Goal: Task Accomplishment & Management: Use online tool/utility

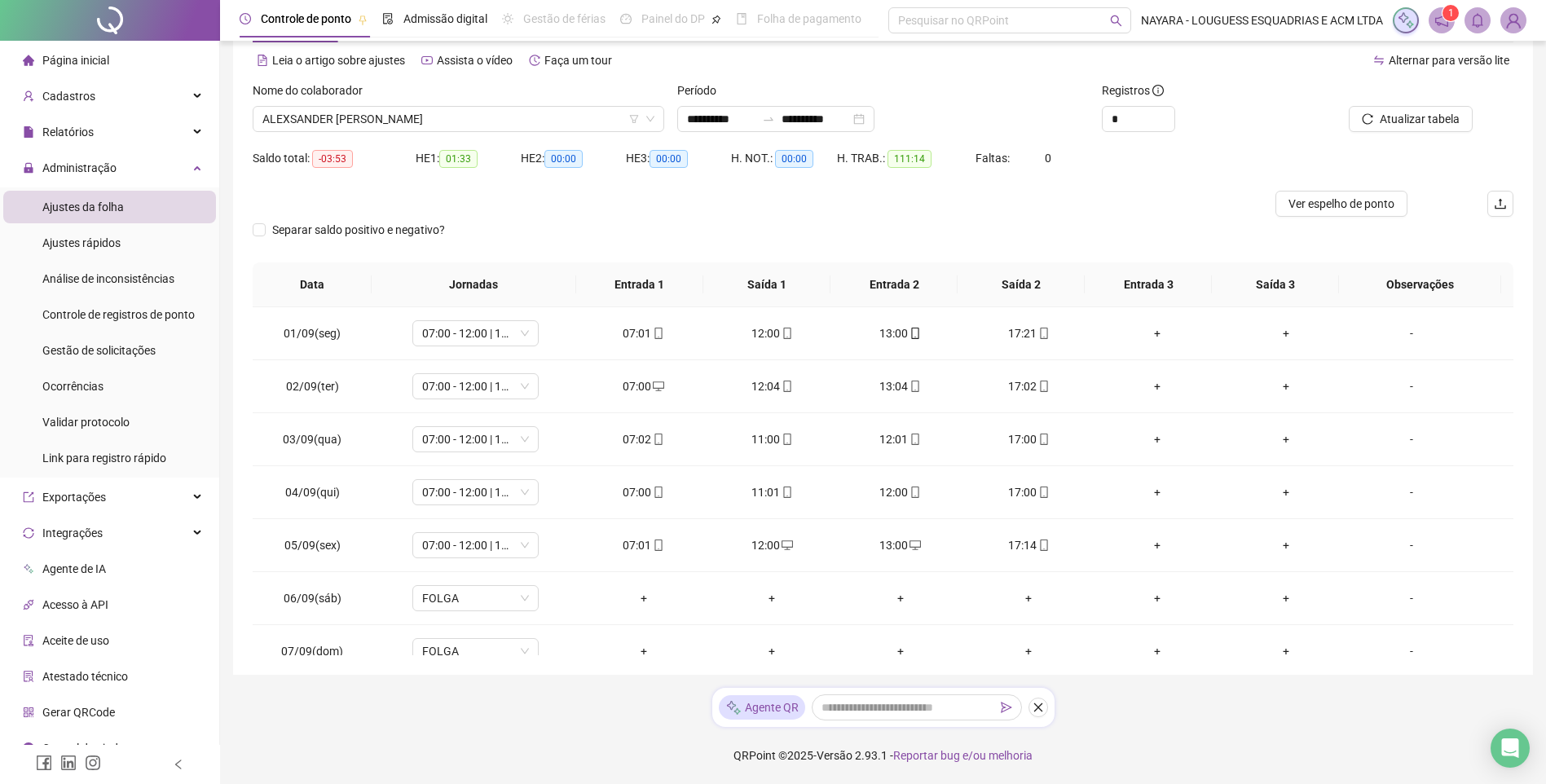
scroll to position [227, 0]
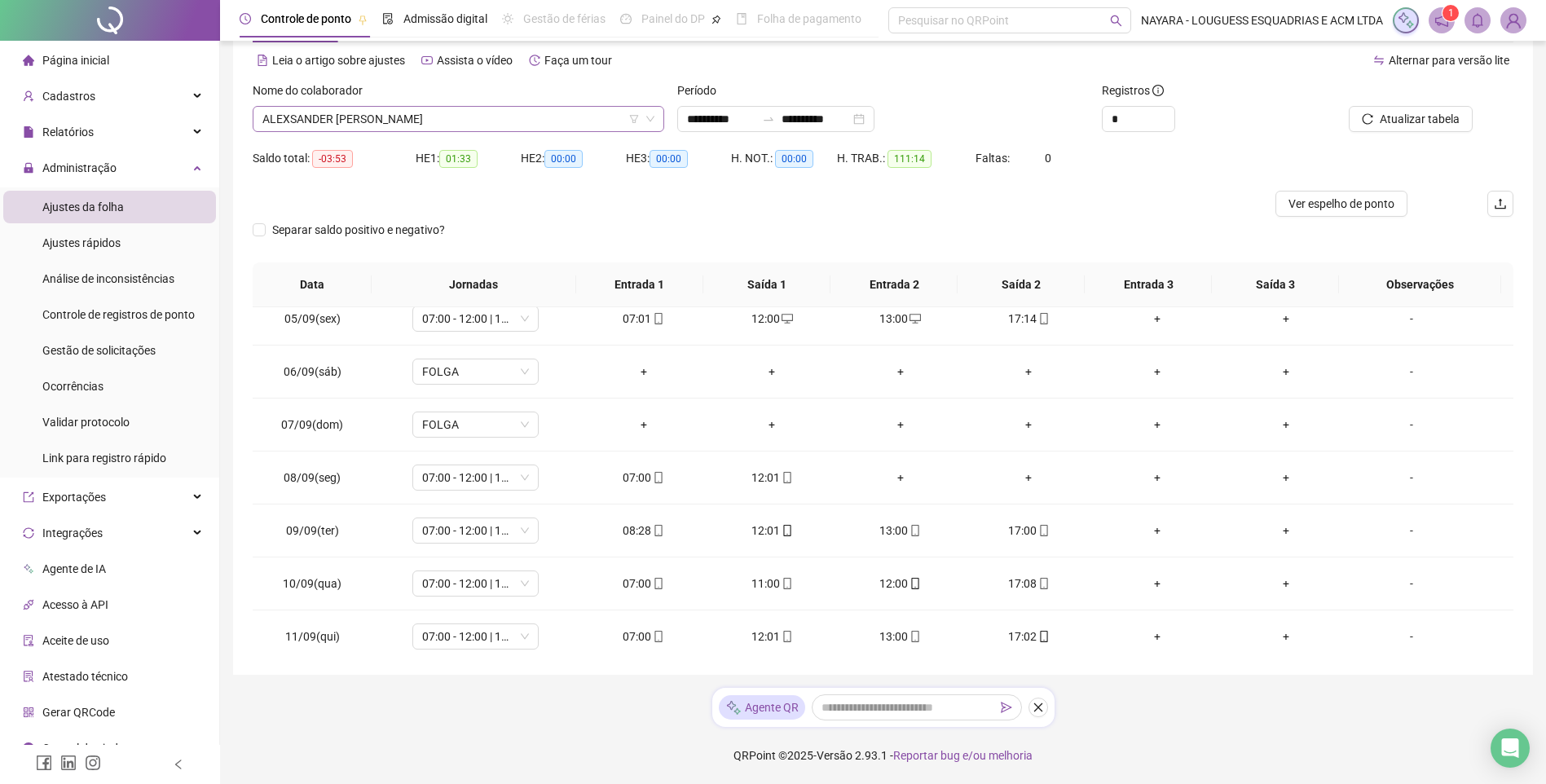
click at [493, 118] on span "ALEXSANDER [PERSON_NAME]" at bounding box center [458, 119] width 392 height 25
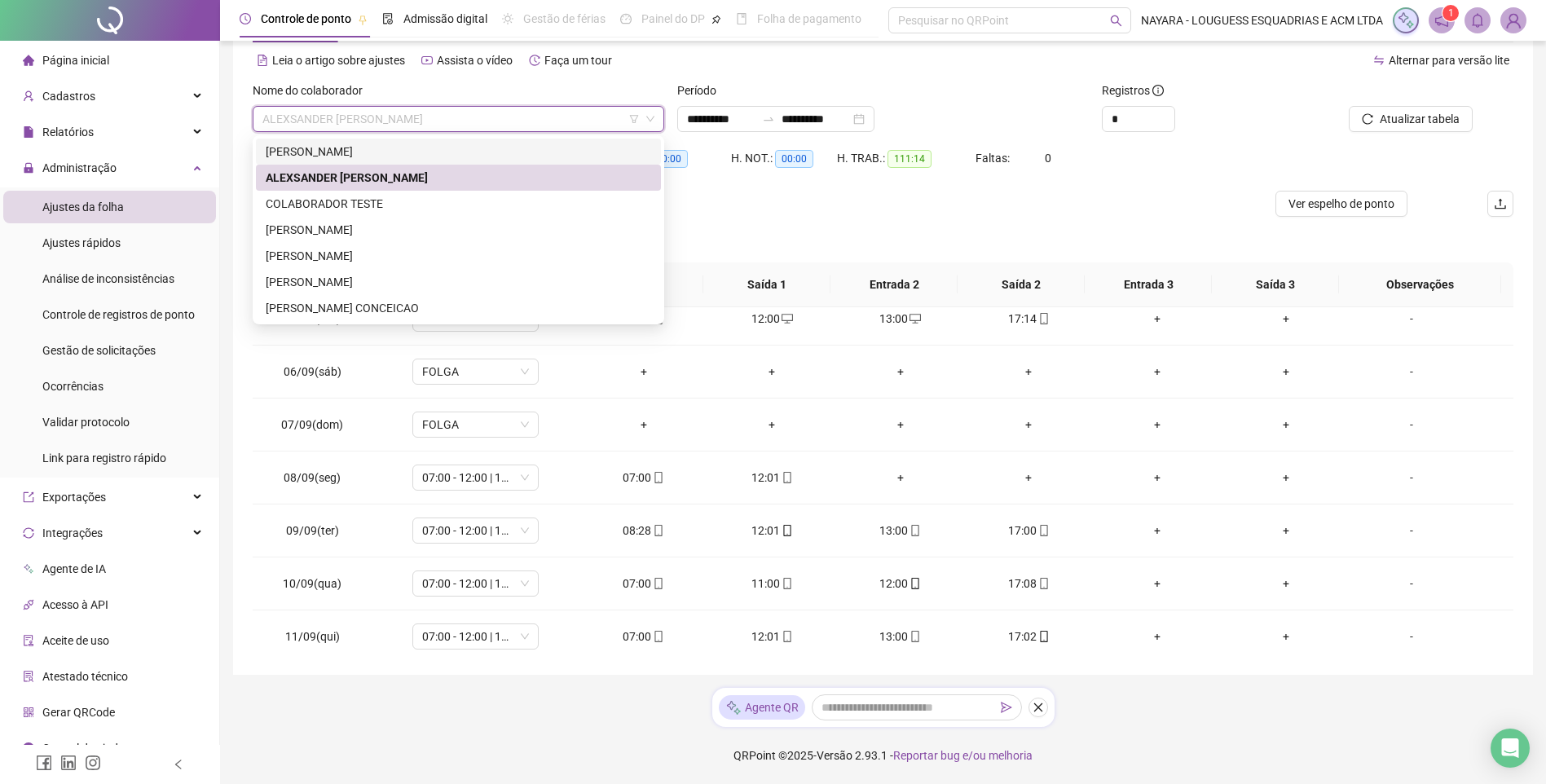
click at [404, 151] on div "[PERSON_NAME]" at bounding box center [458, 151] width 386 height 18
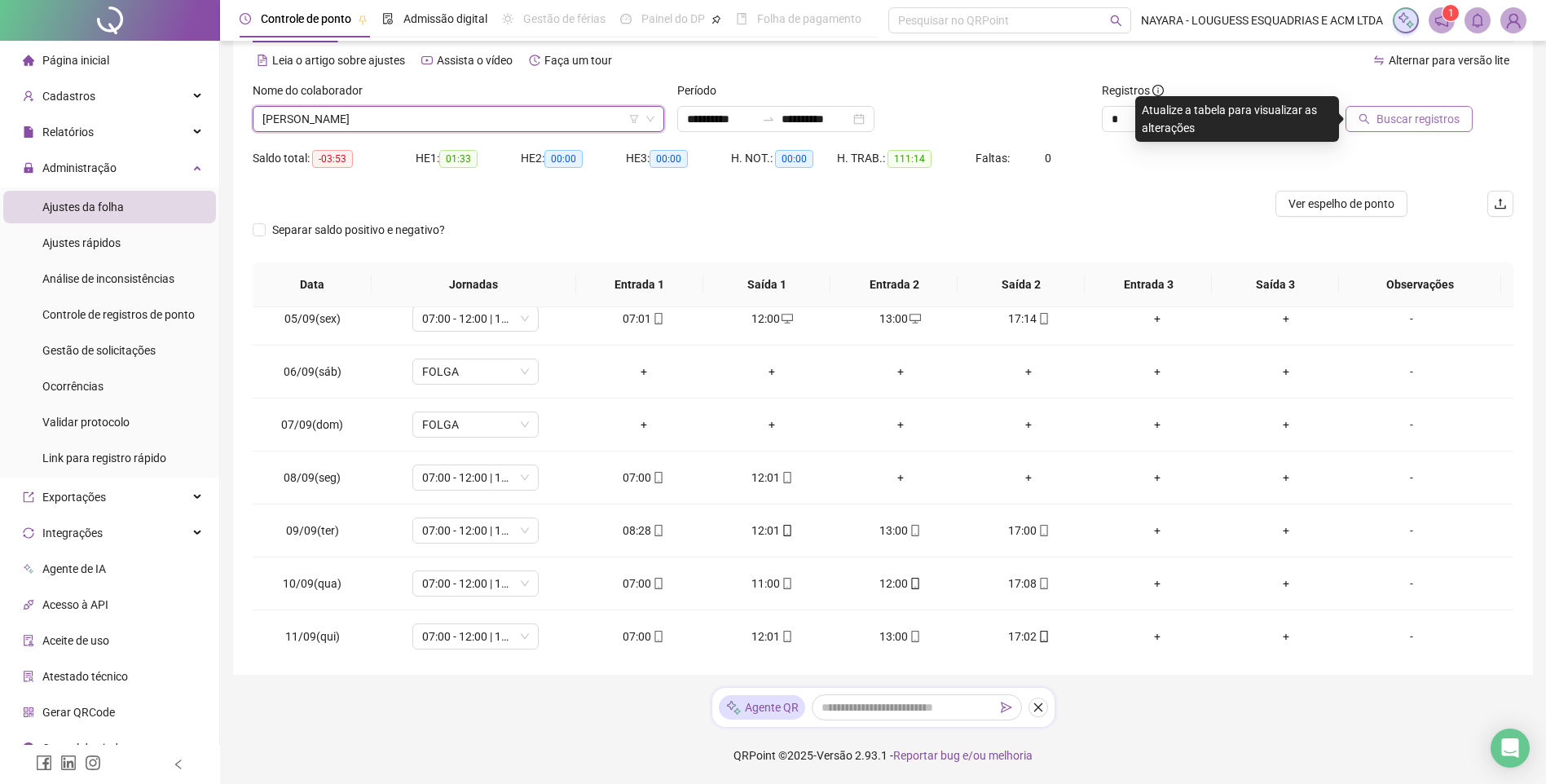
click at [1410, 112] on span "Buscar registros" at bounding box center [1418, 119] width 83 height 18
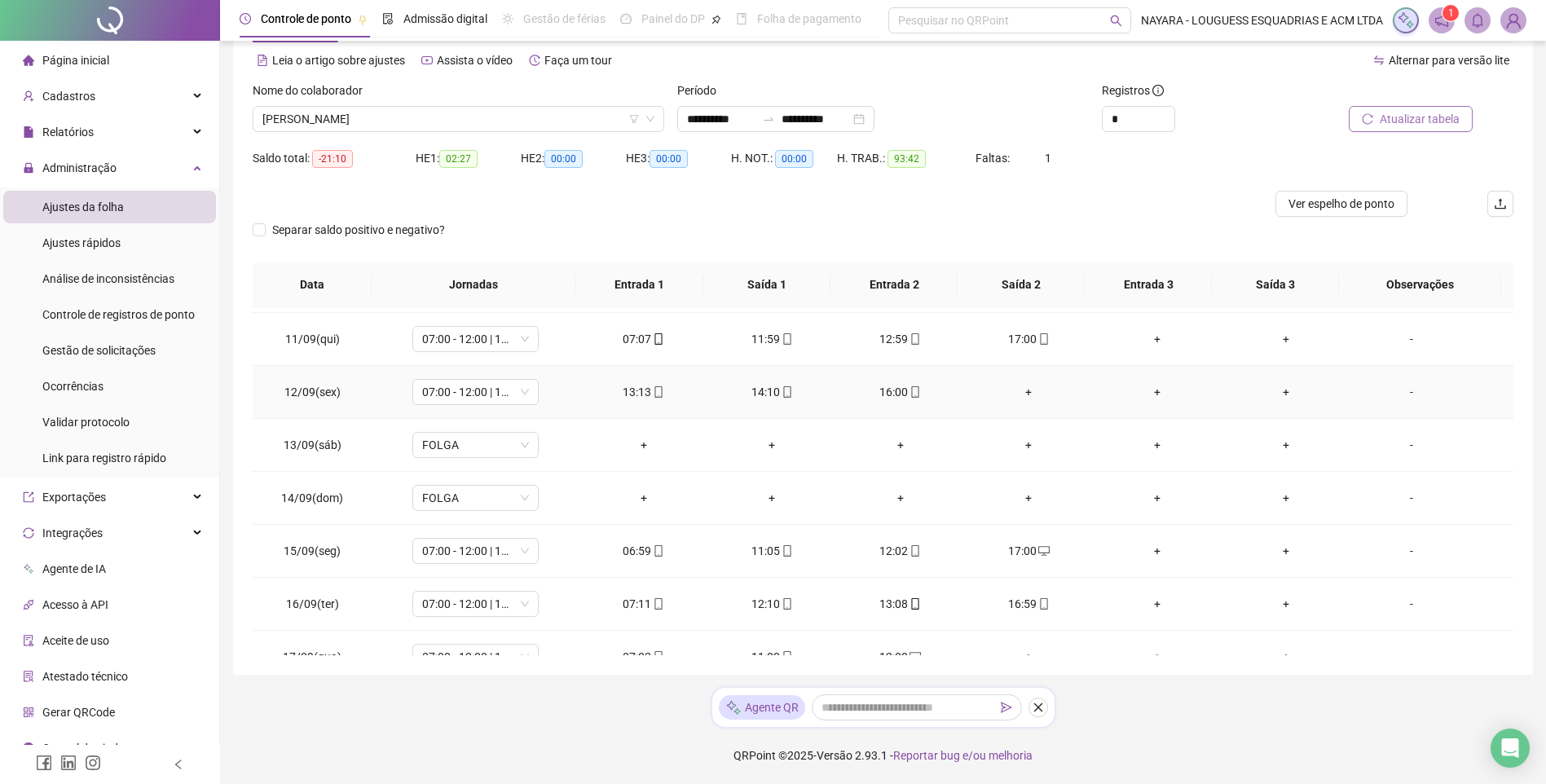
scroll to position [552, 0]
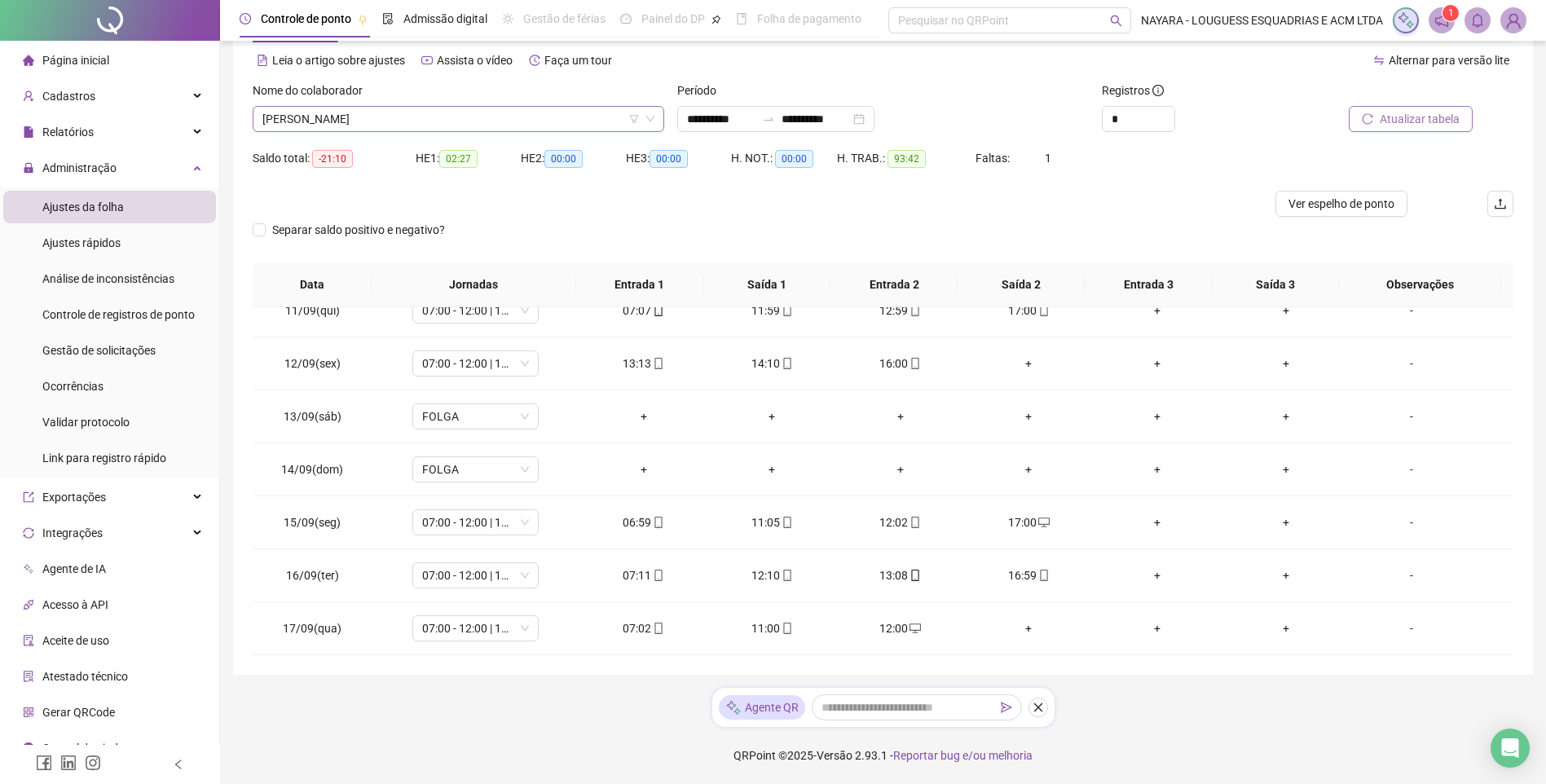
click at [654, 123] on icon "down" at bounding box center [650, 119] width 10 height 10
click at [537, 122] on span "[PERSON_NAME]" at bounding box center [458, 119] width 392 height 25
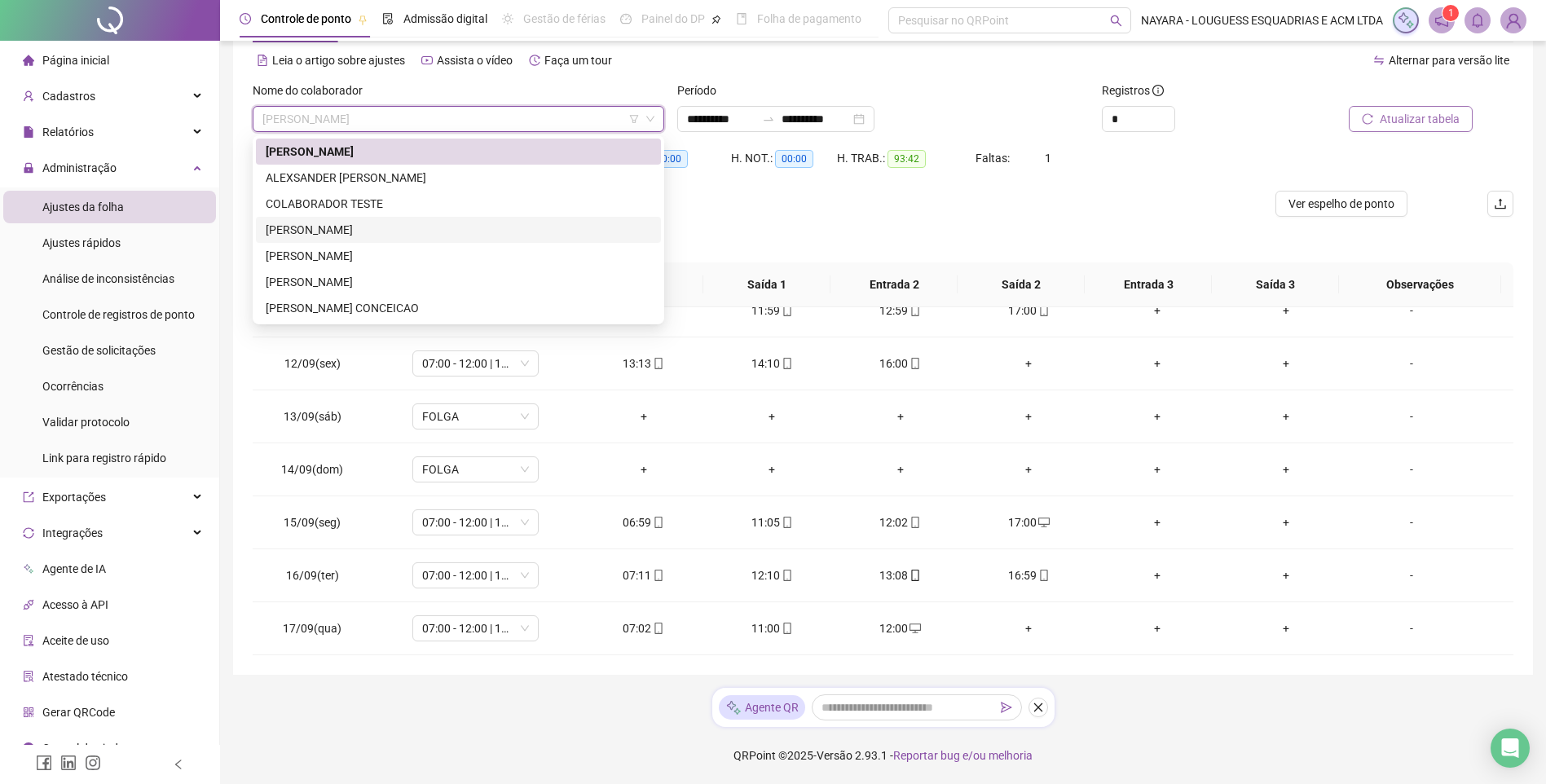
click at [375, 228] on div "[PERSON_NAME]" at bounding box center [458, 230] width 386 height 18
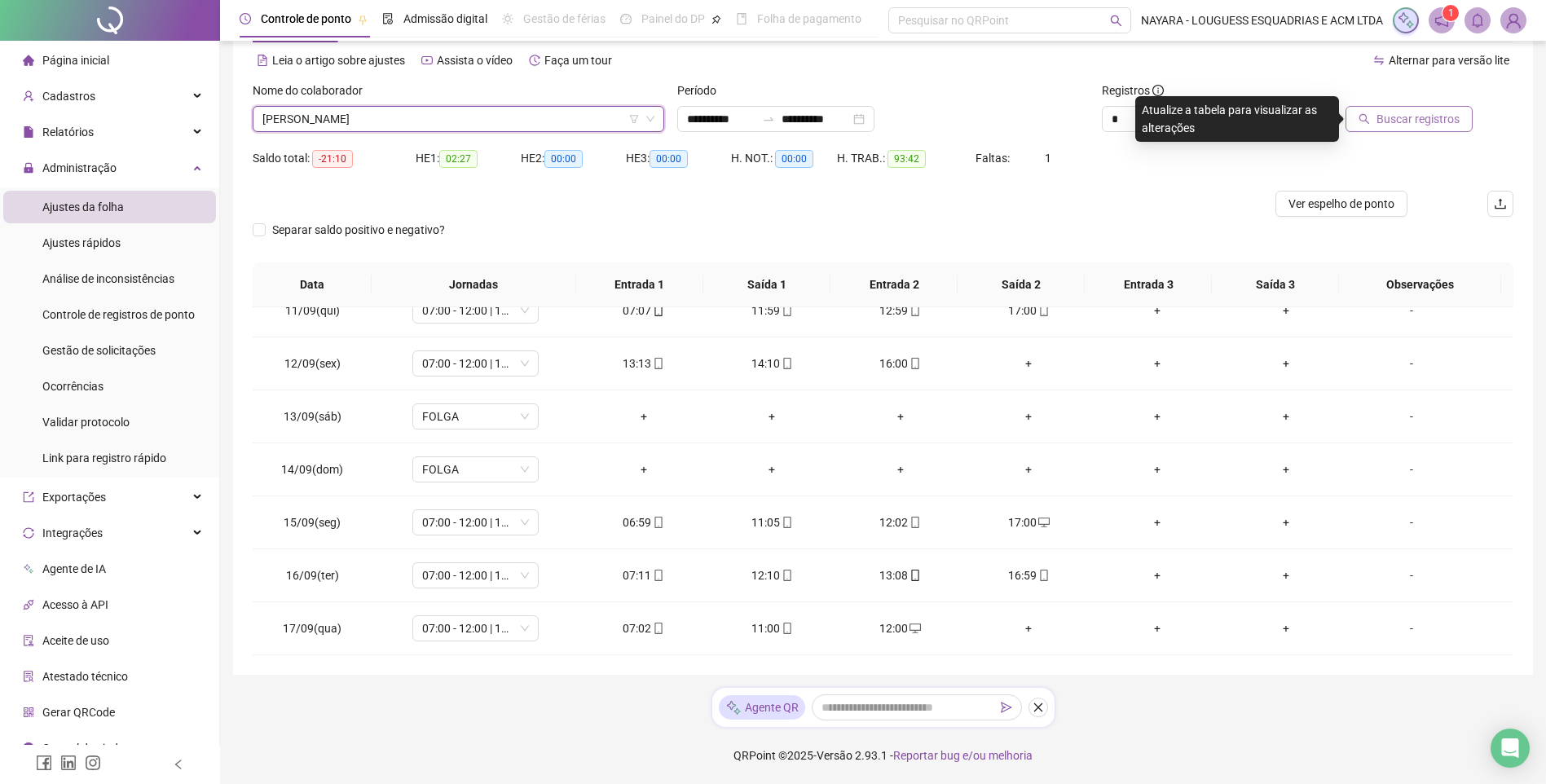
click at [1491, 100] on div "Buscar registros" at bounding box center [1414, 106] width 200 height 51
click at [1434, 112] on span "Buscar registros" at bounding box center [1418, 119] width 83 height 18
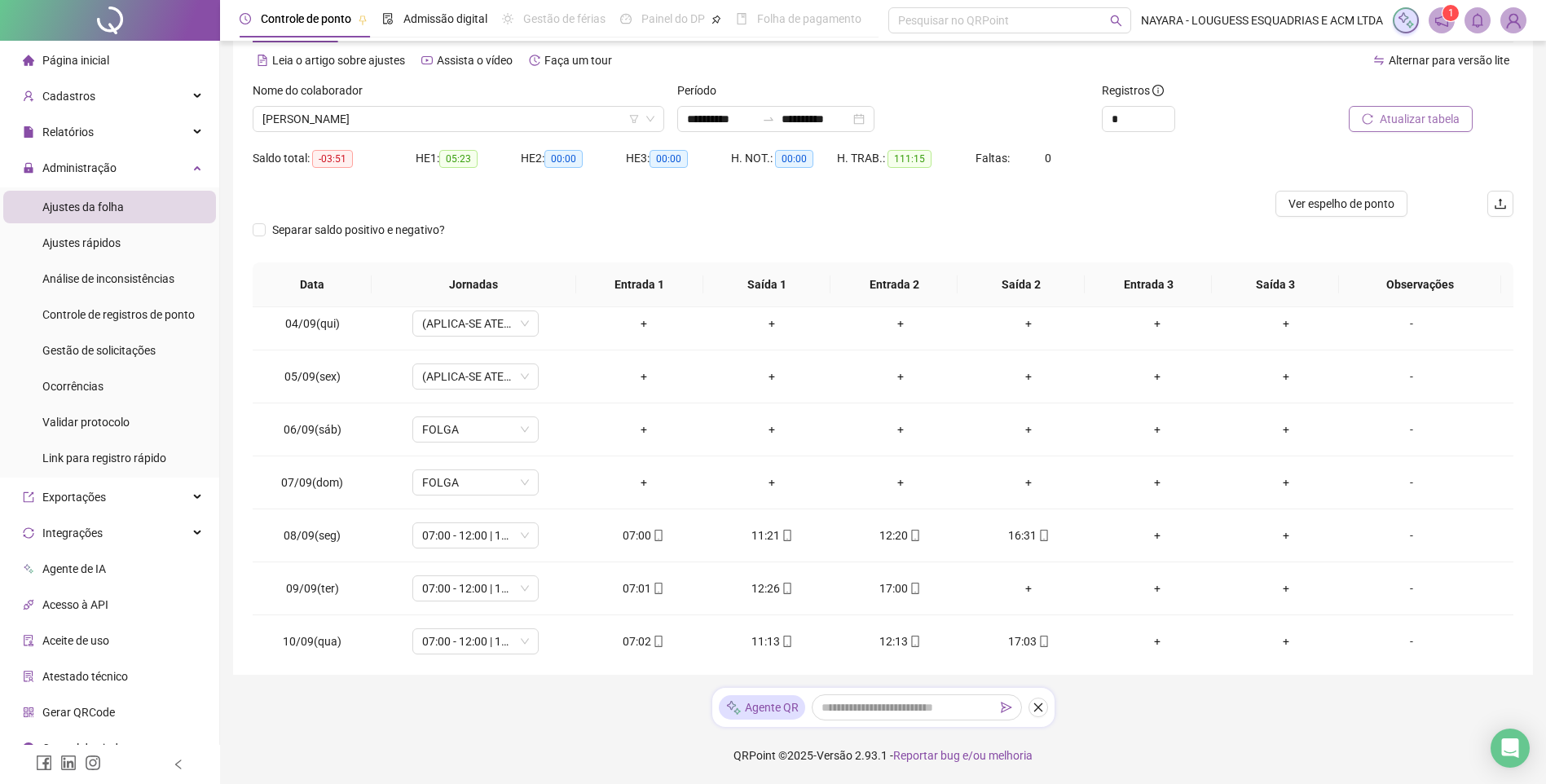
scroll to position [0, 0]
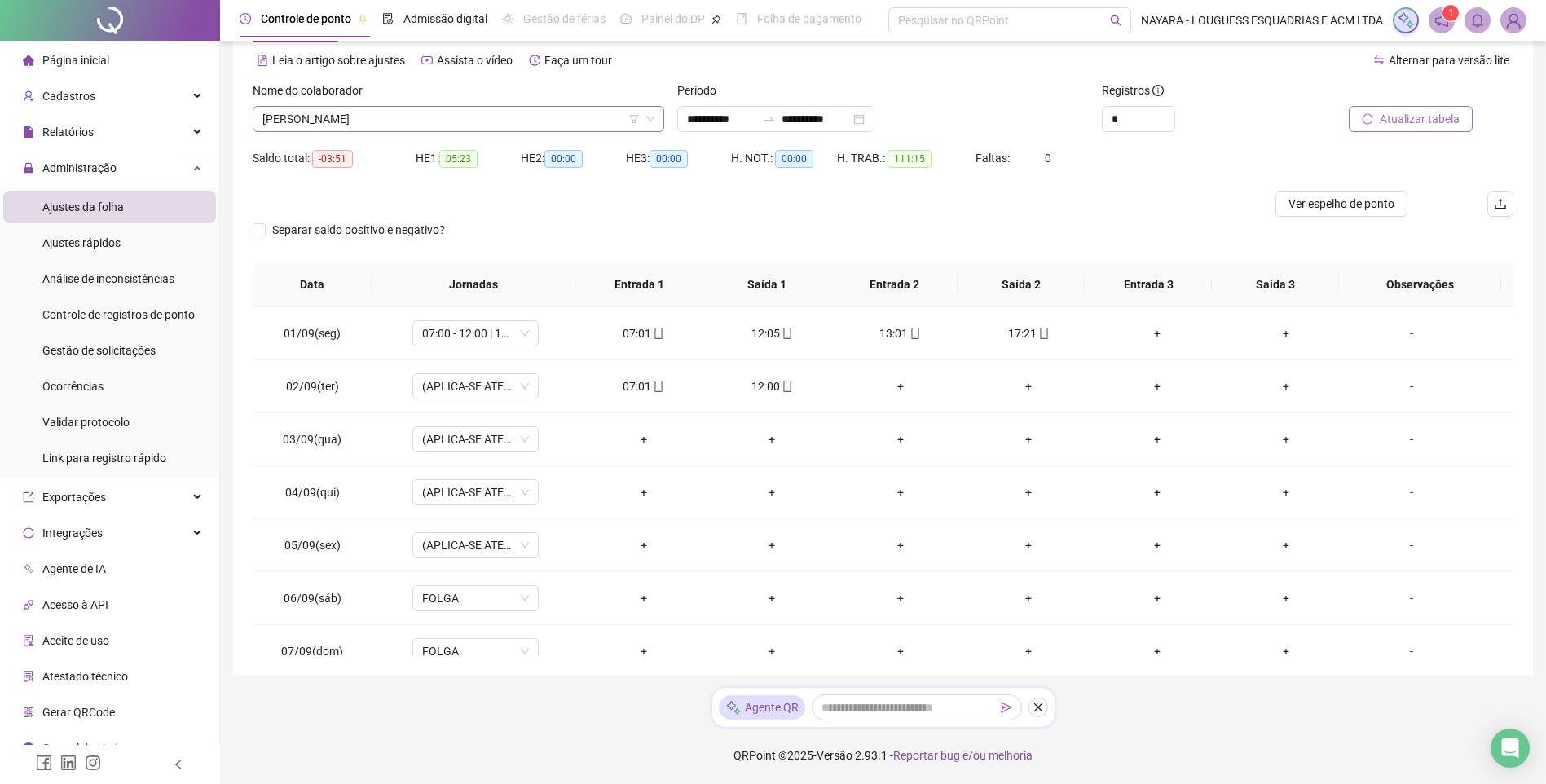
click at [646, 123] on icon "down" at bounding box center [650, 119] width 10 height 10
click at [521, 113] on span "[PERSON_NAME]" at bounding box center [458, 119] width 392 height 25
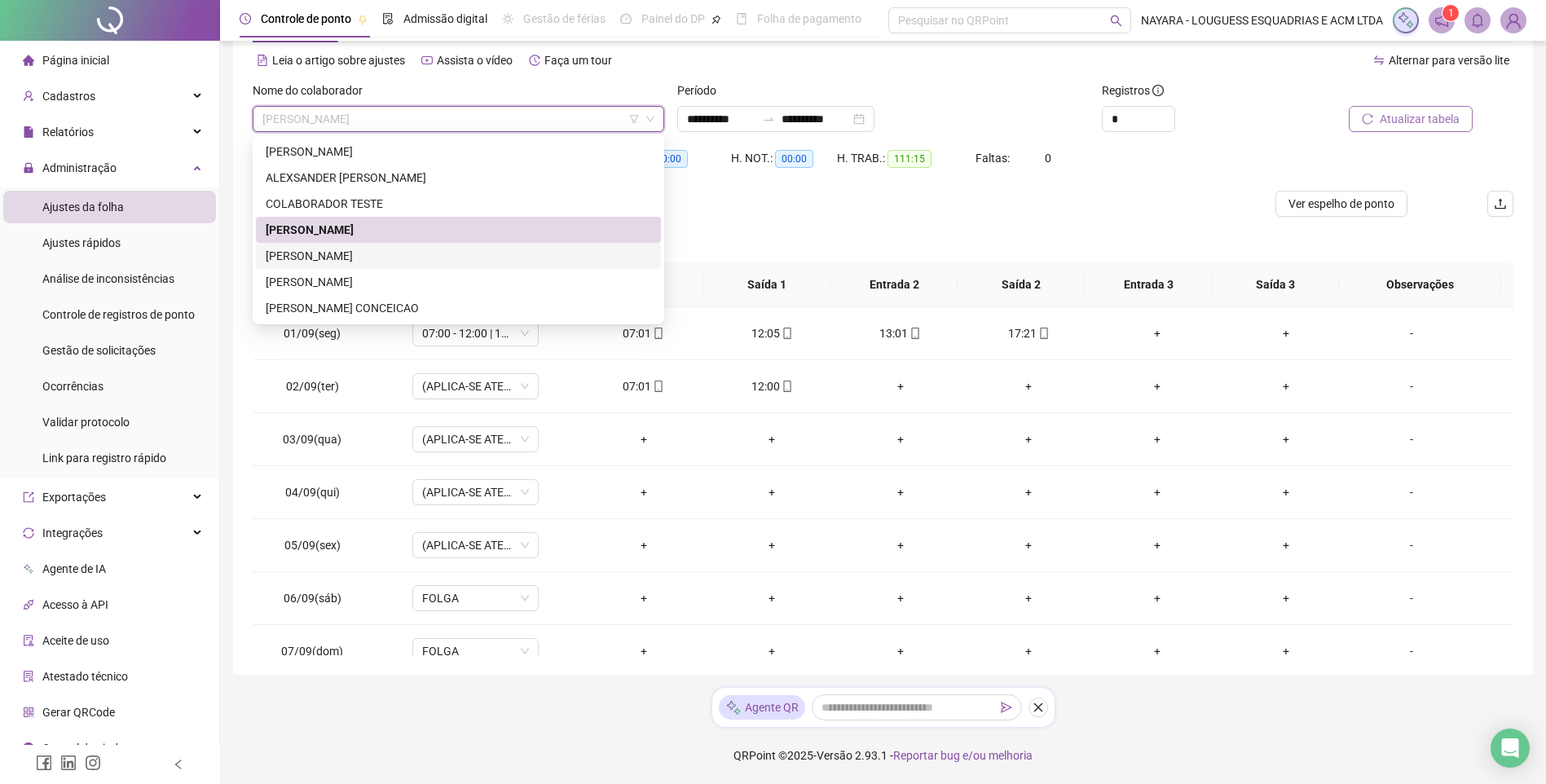
click at [413, 251] on div "[PERSON_NAME]" at bounding box center [458, 256] width 386 height 18
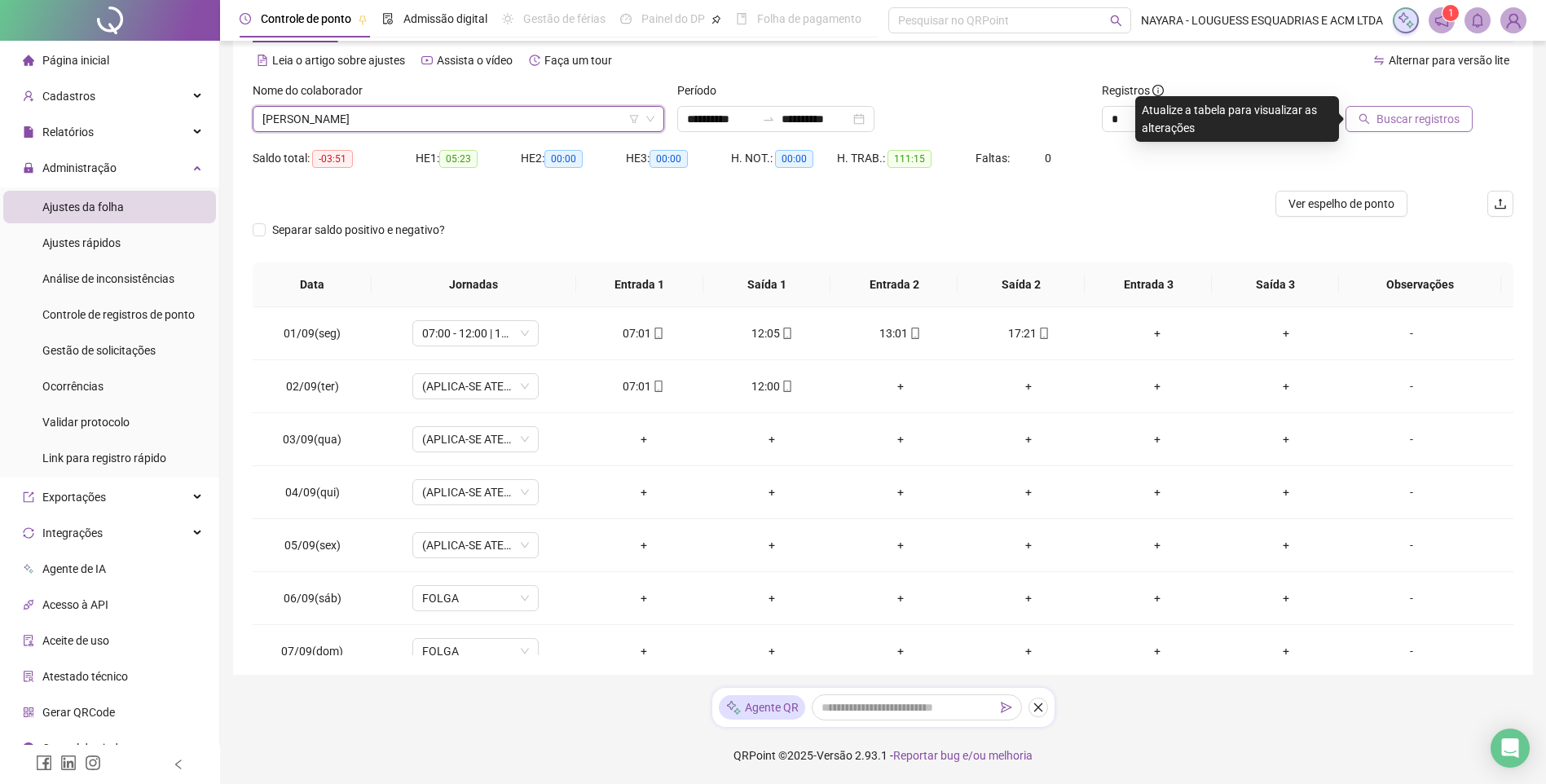
click at [1400, 118] on span "Buscar registros" at bounding box center [1418, 119] width 83 height 18
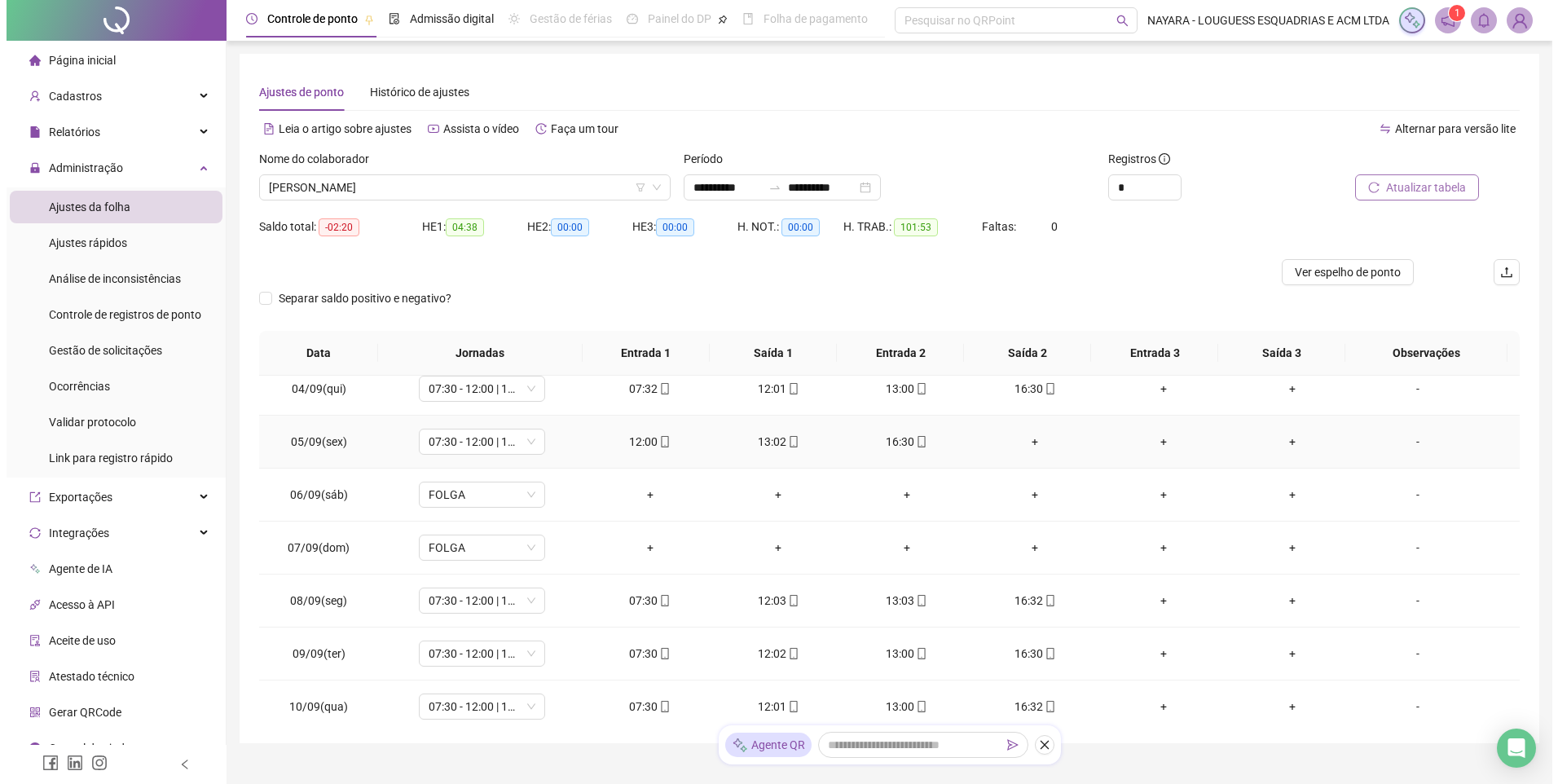
scroll to position [145, 0]
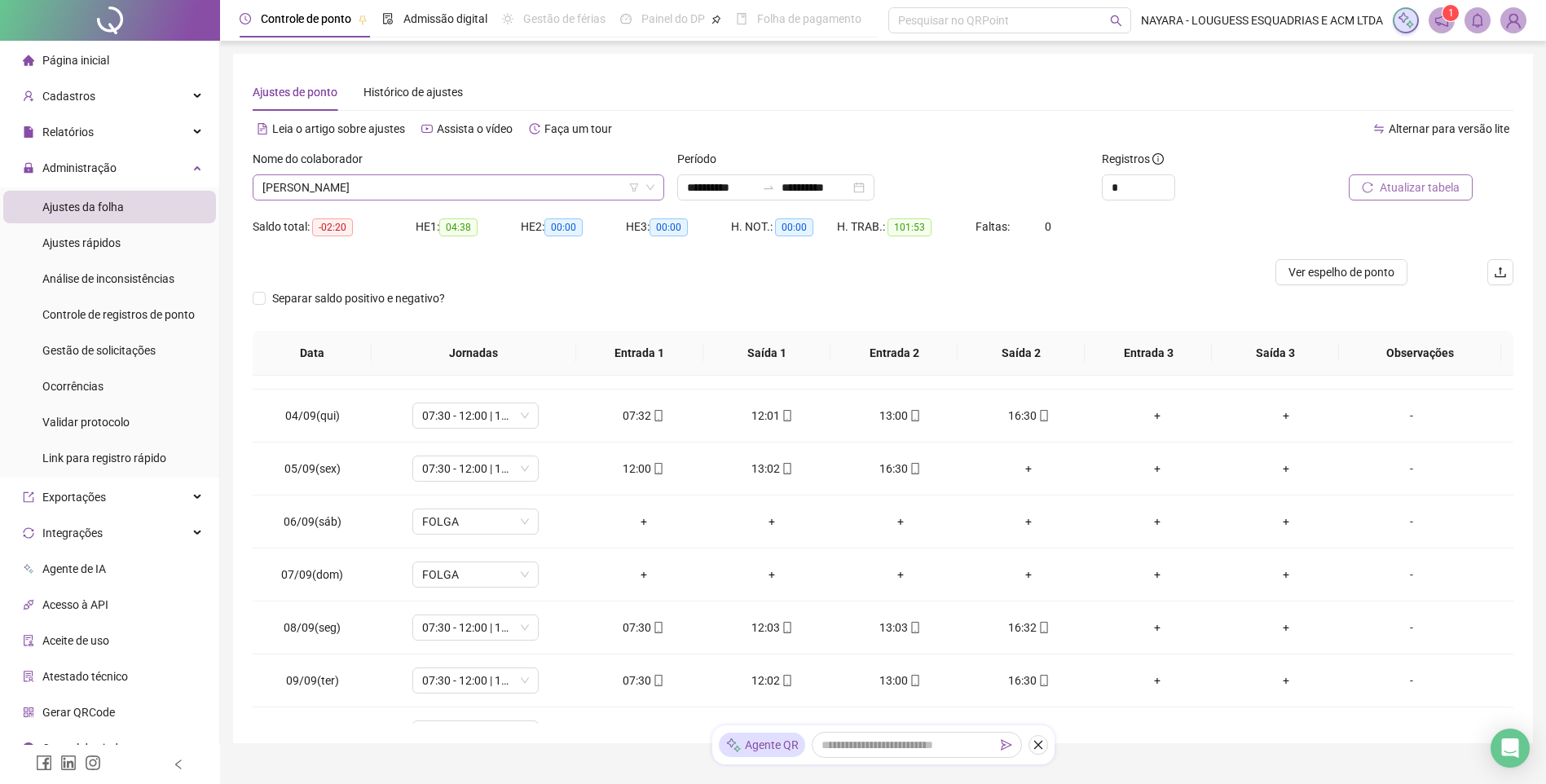
click at [605, 177] on div "[PERSON_NAME]" at bounding box center [459, 187] width 412 height 26
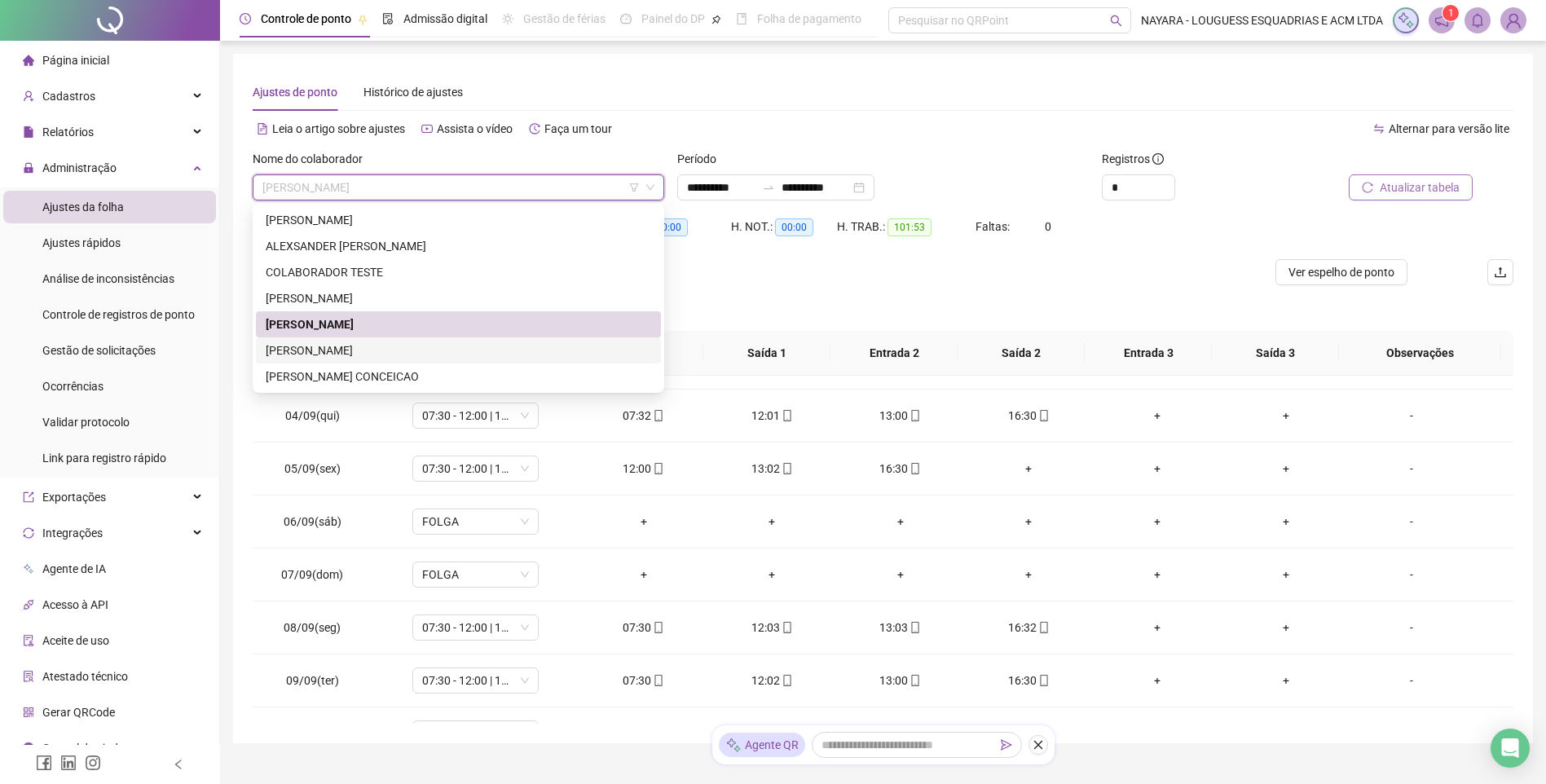
click at [403, 347] on div "[PERSON_NAME]" at bounding box center [458, 350] width 386 height 18
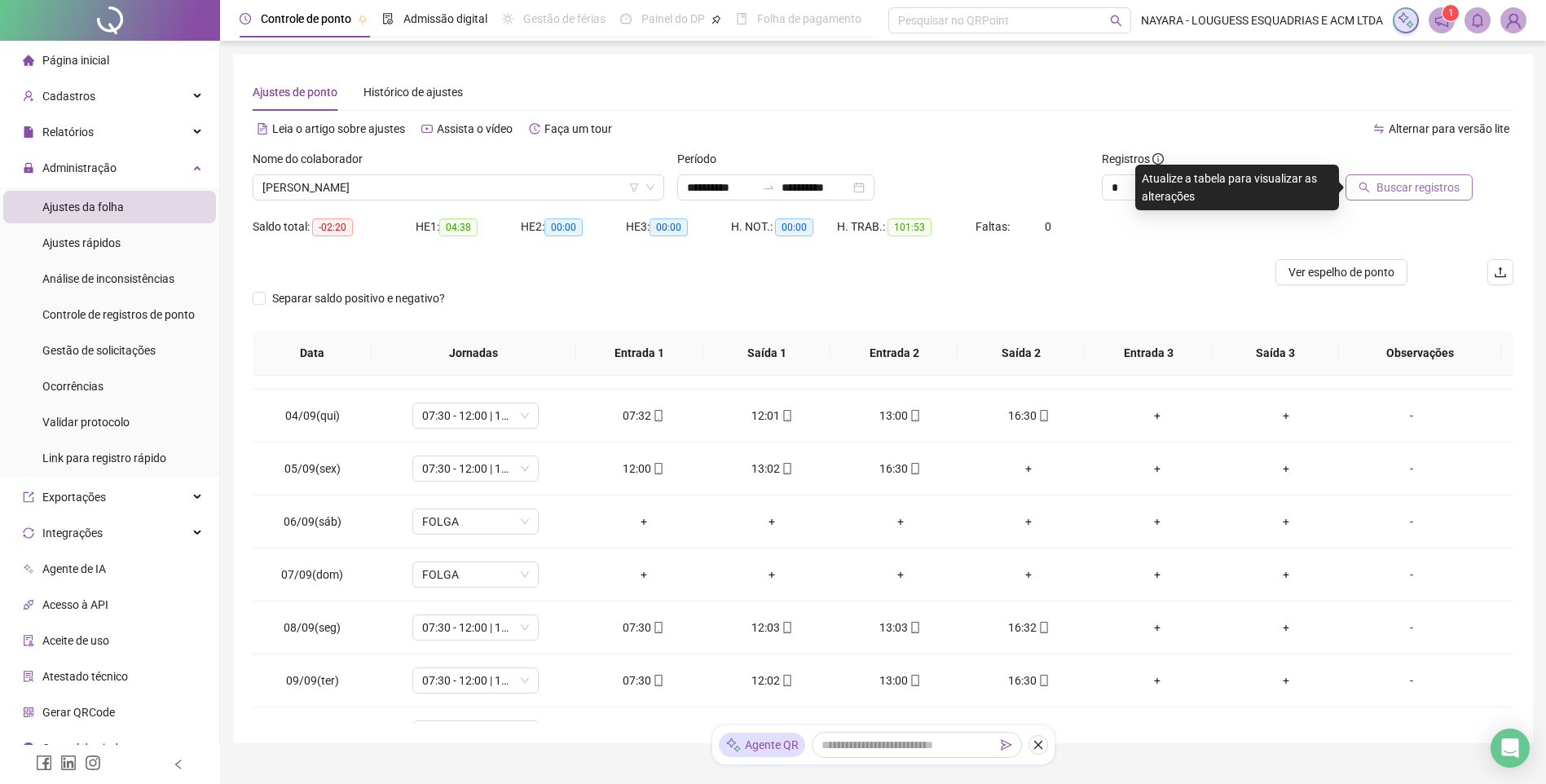
click at [1421, 179] on span "Buscar registros" at bounding box center [1418, 187] width 83 height 18
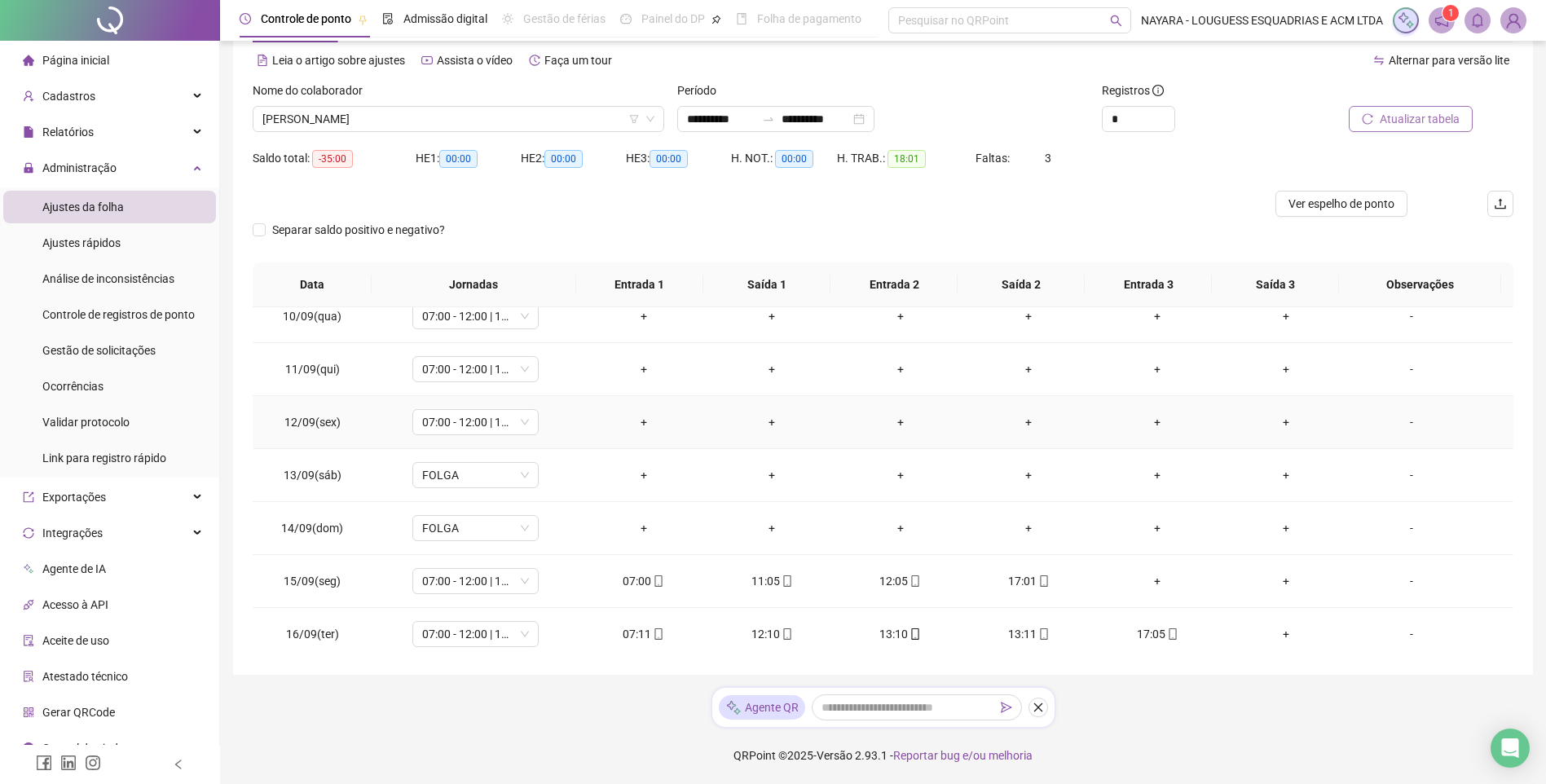
scroll to position [0, 0]
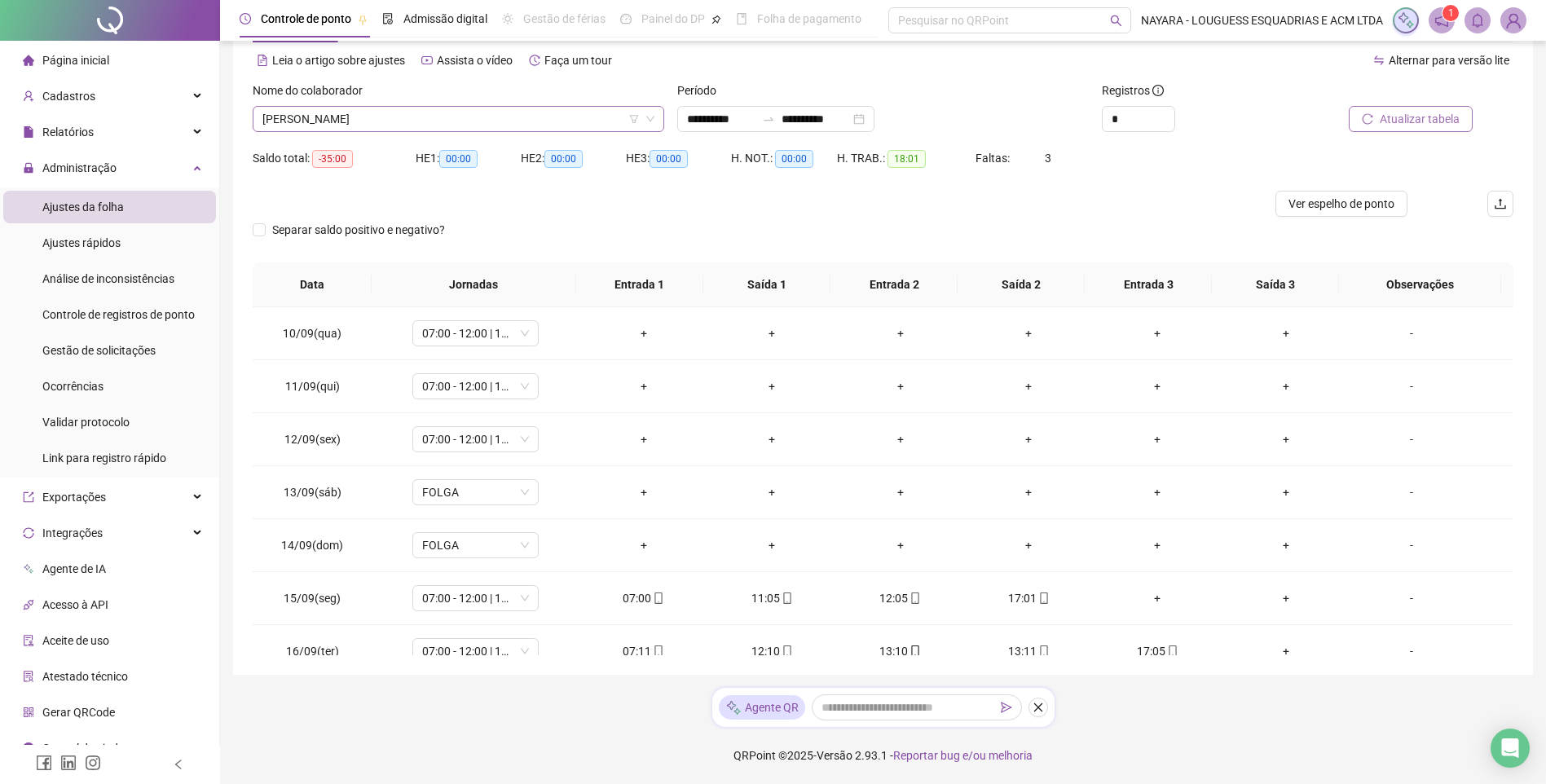
click at [652, 117] on icon "down" at bounding box center [650, 119] width 10 height 10
click at [572, 114] on span "[PERSON_NAME]" at bounding box center [458, 119] width 392 height 25
